Goal: Task Accomplishment & Management: Manage account settings

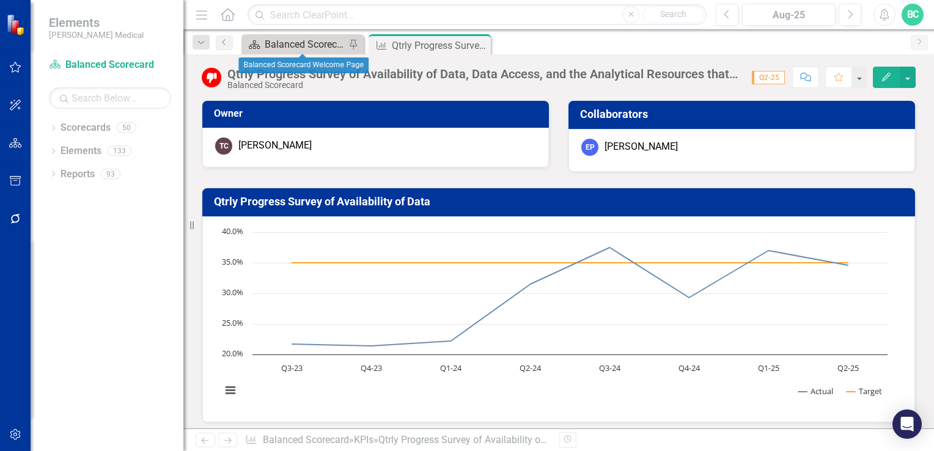
click at [274, 50] on div "Balanced Scorecard Welcome Page" at bounding box center [305, 44] width 81 height 15
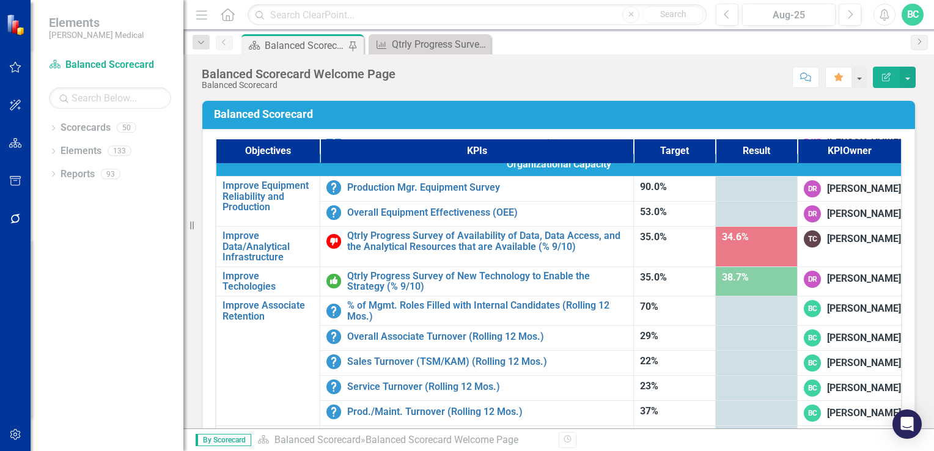
scroll to position [721, 0]
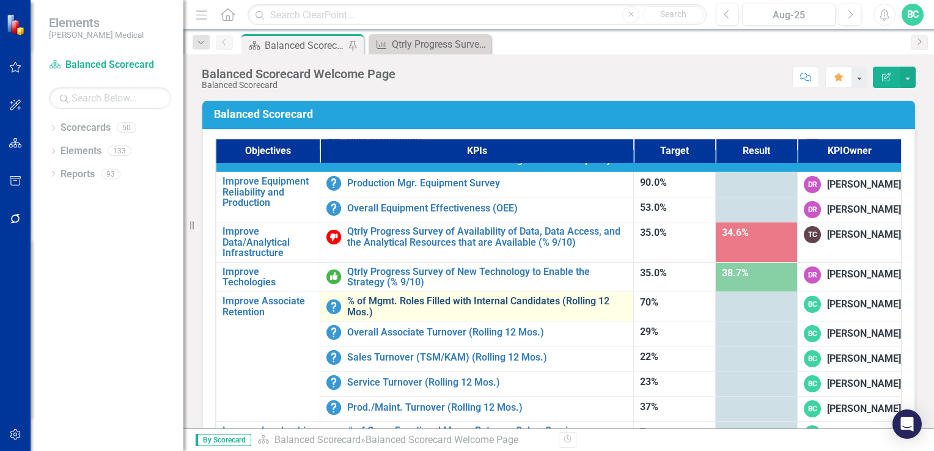
click at [471, 296] on link "% of Mgmt. Roles Filled with Internal Candidates (Rolling 12 Mos.)" at bounding box center [487, 306] width 280 height 21
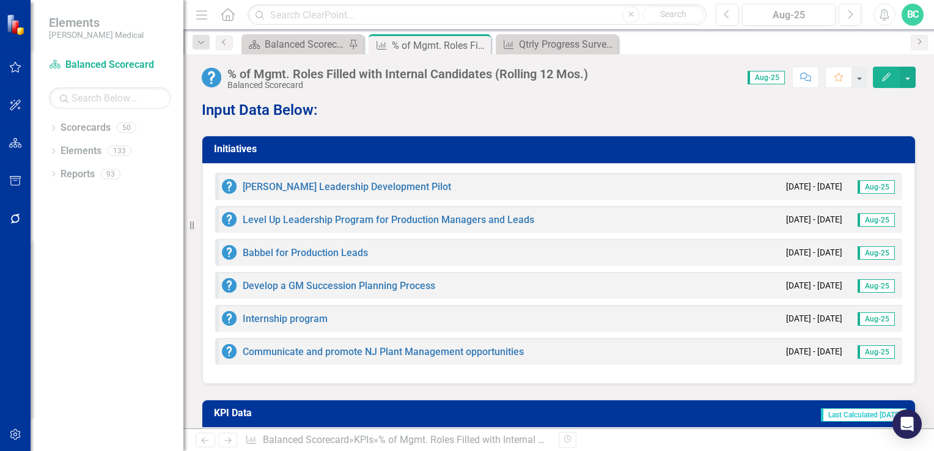
scroll to position [939, 0]
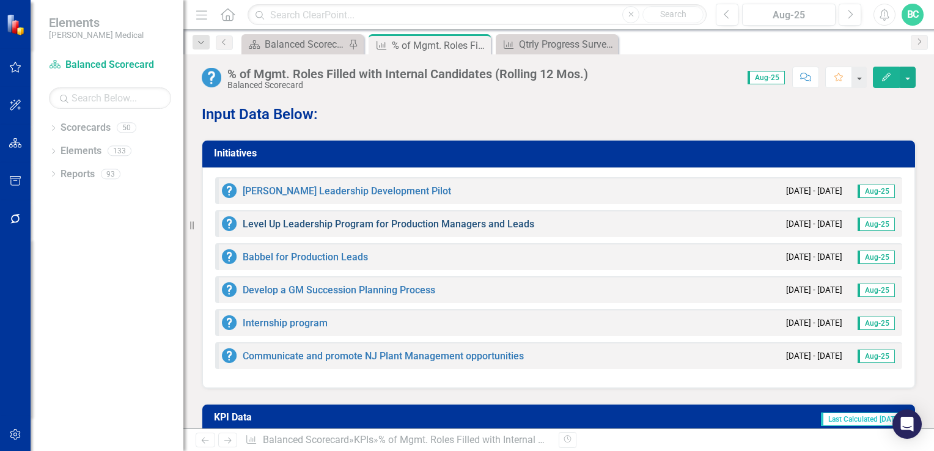
click at [482, 226] on link "Level Up Leadership Program for Production Managers and Leads" at bounding box center [389, 224] width 292 height 12
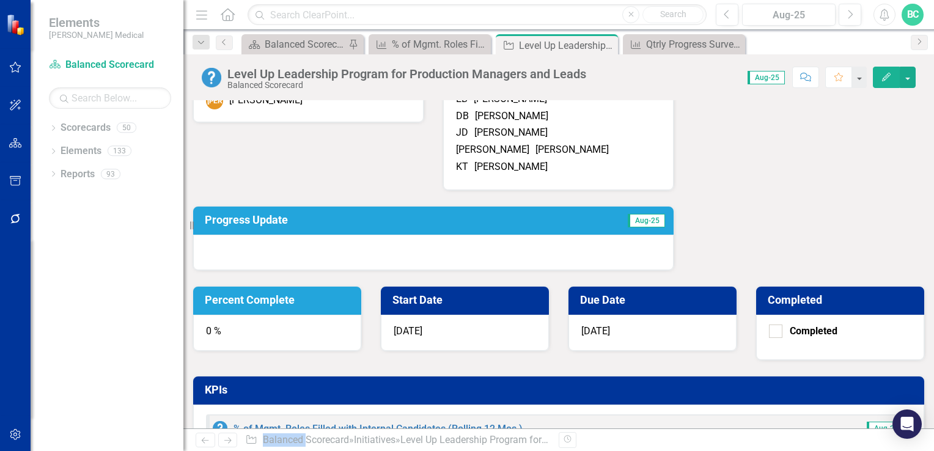
scroll to position [68, 0]
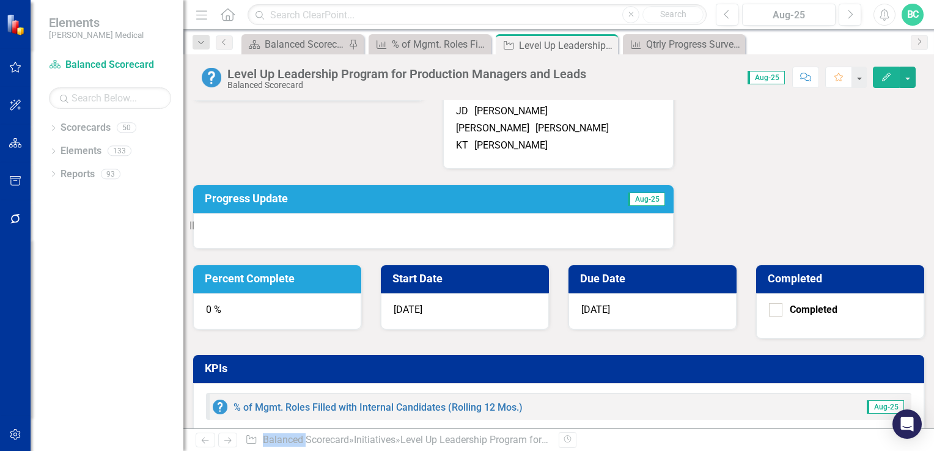
click at [258, 205] on h3 "Progress Update" at bounding box center [362, 199] width 315 height 12
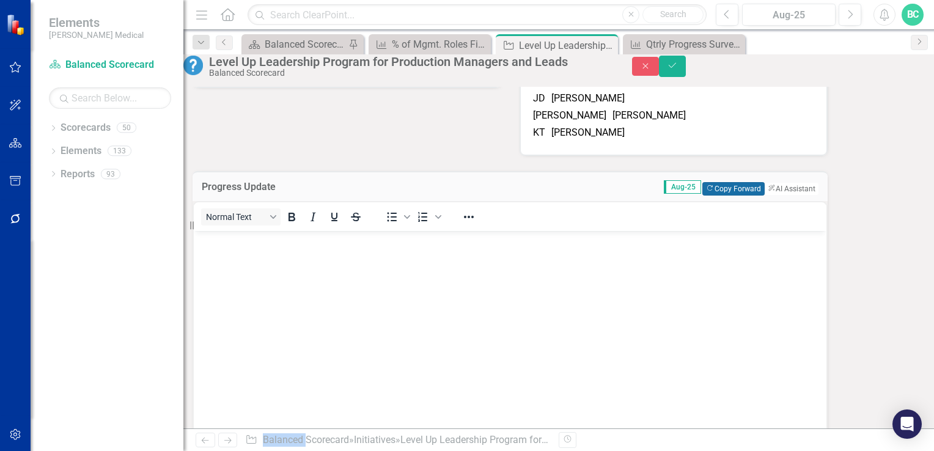
scroll to position [0, 0]
click at [702, 196] on button "Copy Forward Copy Forward" at bounding box center [733, 188] width 62 height 13
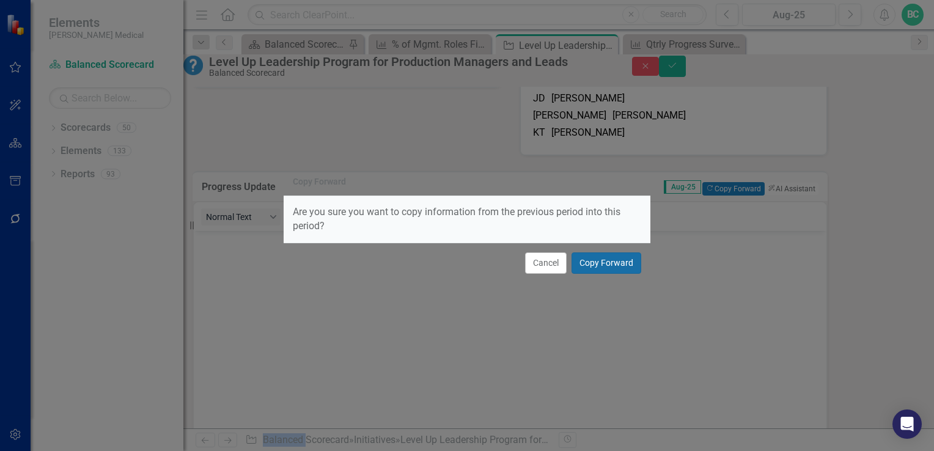
click at [601, 258] on button "Copy Forward" at bounding box center [606, 262] width 70 height 21
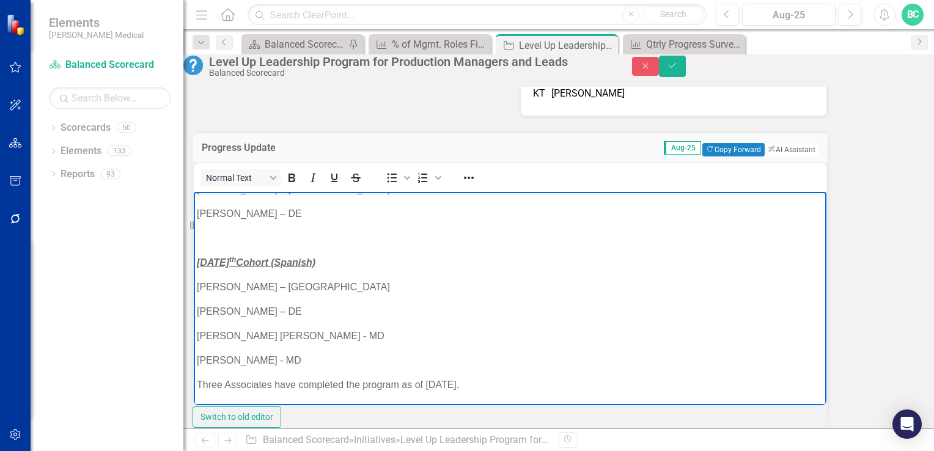
scroll to position [169, 0]
drag, startPoint x: 505, startPoint y: 279, endPoint x: 714, endPoint y: 621, distance: 400.2
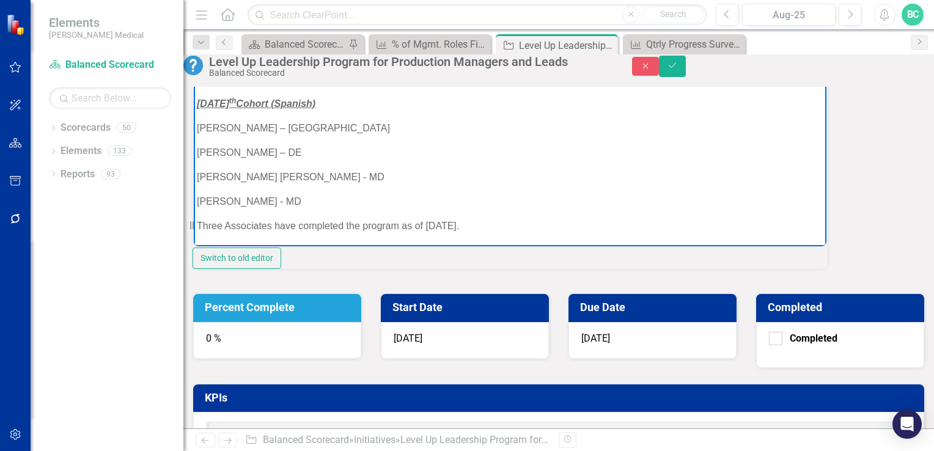
scroll to position [264, 0]
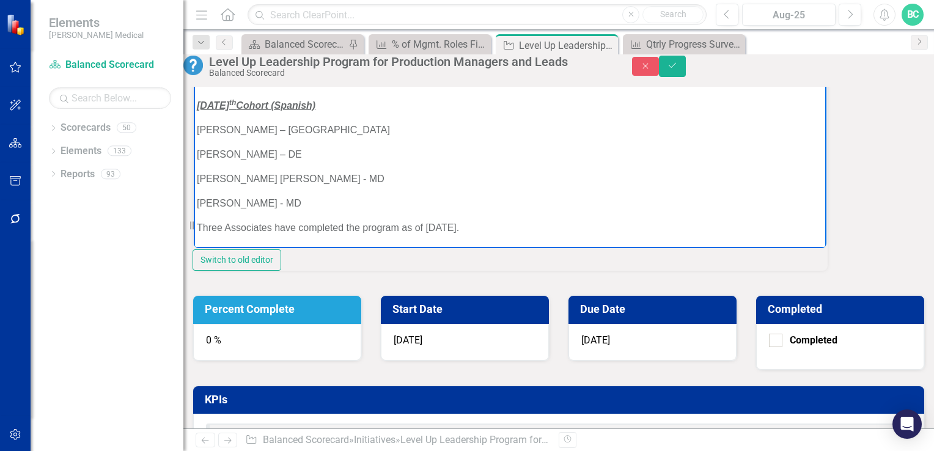
click at [463, 226] on p "Three Associates have completed the program as of [DATE]." at bounding box center [510, 228] width 626 height 15
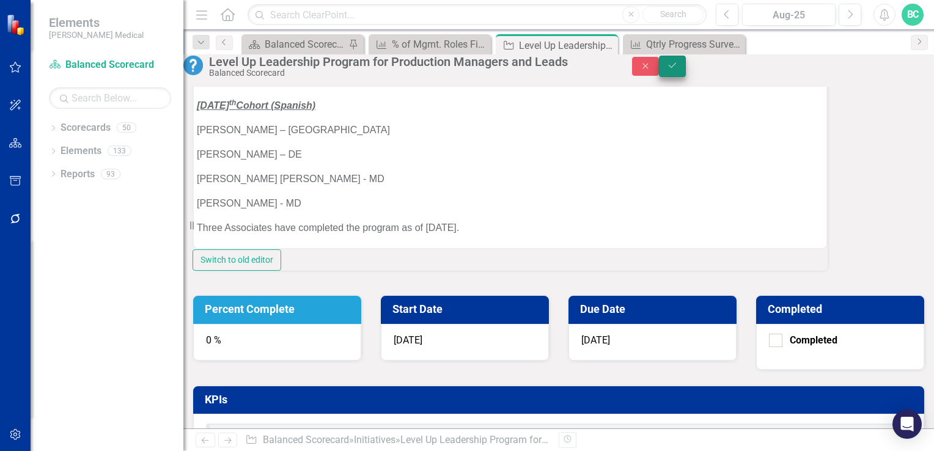
click at [686, 77] on button "Save" at bounding box center [672, 66] width 27 height 21
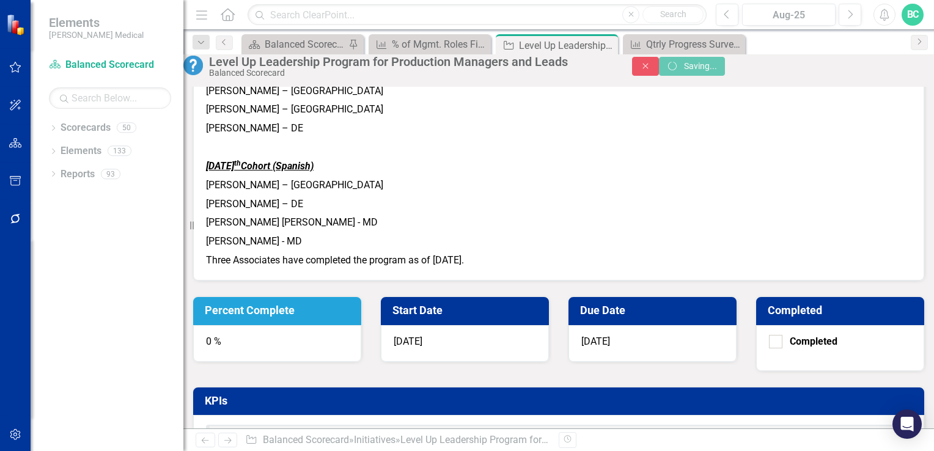
scroll to position [263, 0]
